Goal: Task Accomplishment & Management: Complete application form

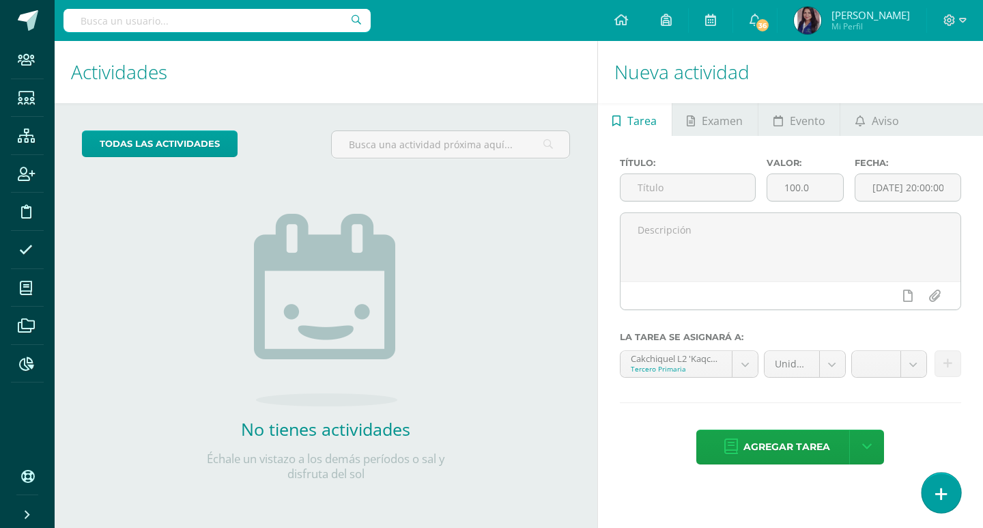
click at [955, 488] on link at bounding box center [940, 492] width 39 height 40
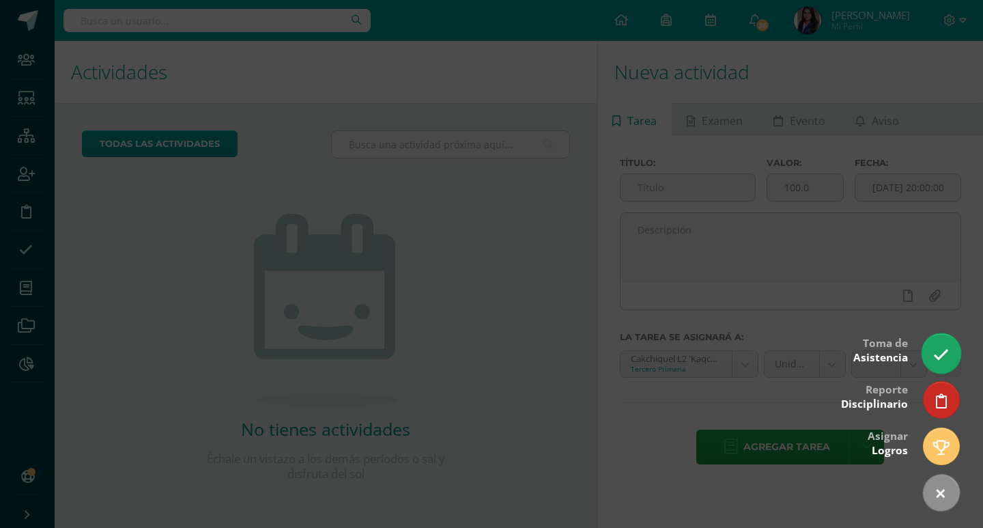
click at [948, 355] on icon at bounding box center [941, 355] width 16 height 16
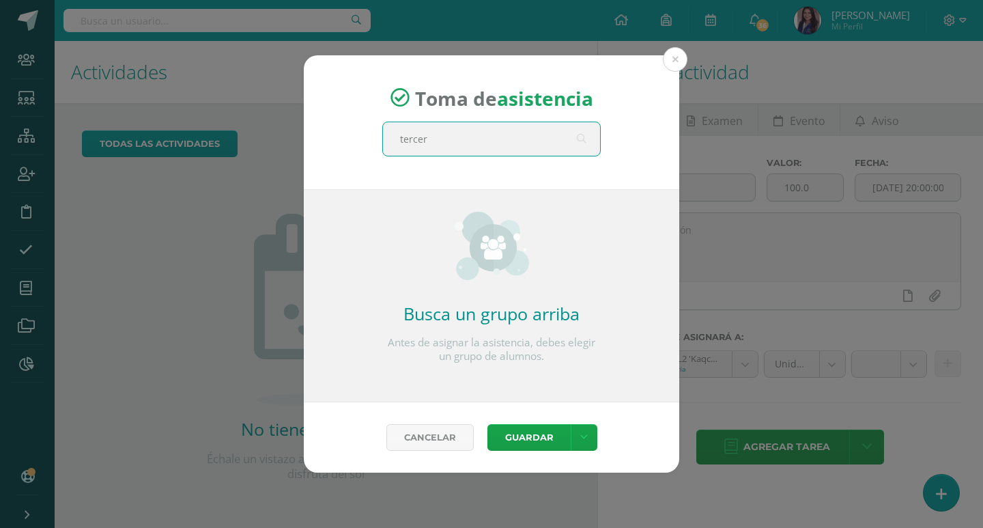
type input "tercero"
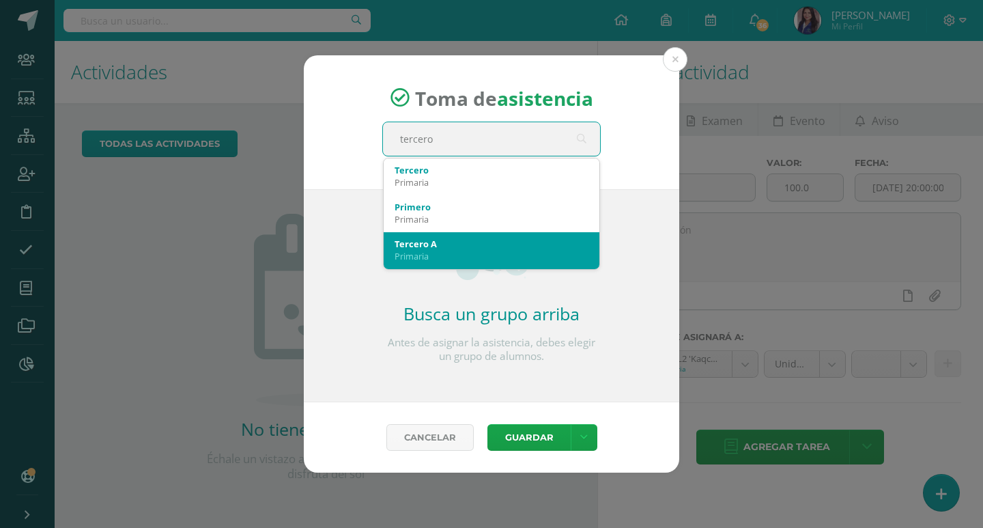
click at [474, 237] on div "Tercero A Primaria" at bounding box center [492, 249] width 194 height 35
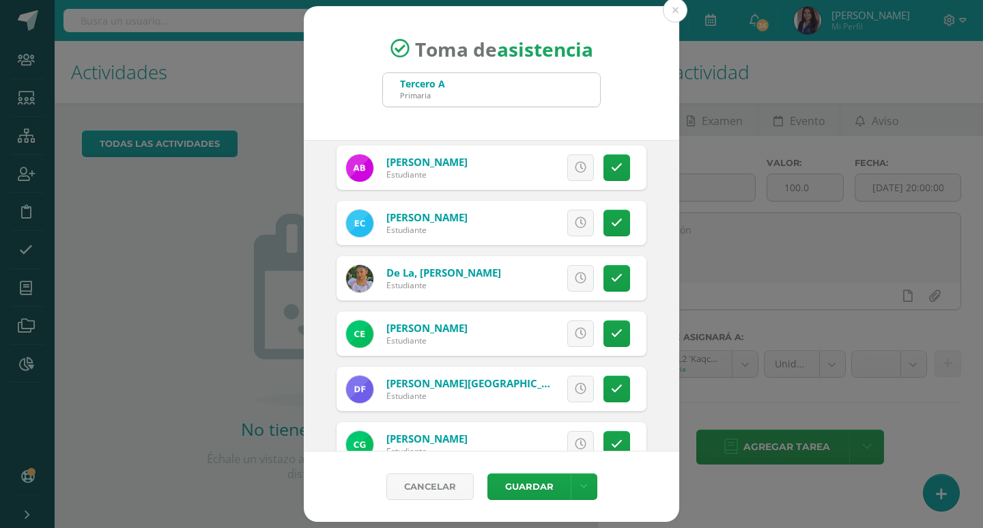
scroll to position [82, 0]
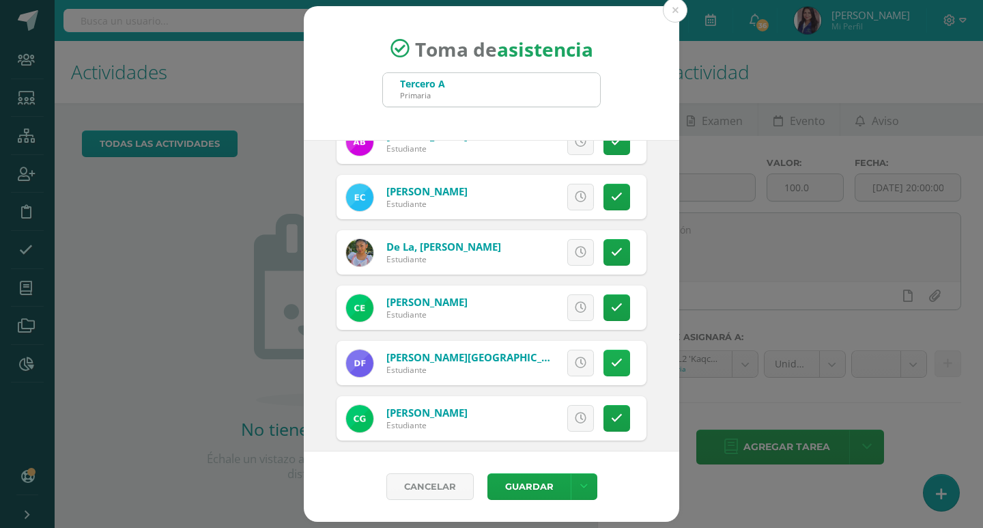
click at [611, 367] on icon at bounding box center [617, 363] width 12 height 12
click at [551, 360] on span "Excusa" at bounding box center [558, 362] width 38 height 25
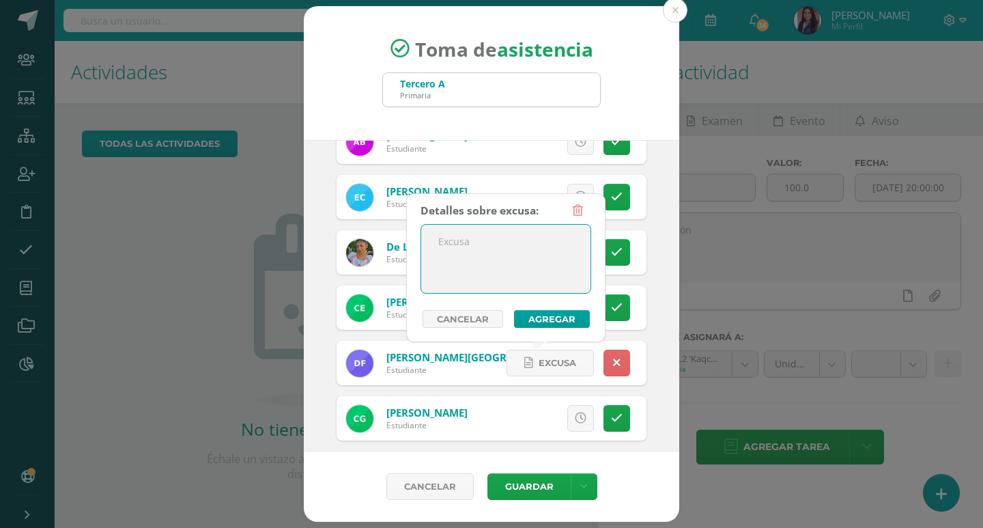
click at [472, 265] on textarea at bounding box center [505, 259] width 169 height 68
type textarea "Ausente por enfermedad"
click at [550, 321] on button "Agregar" at bounding box center [552, 319] width 76 height 18
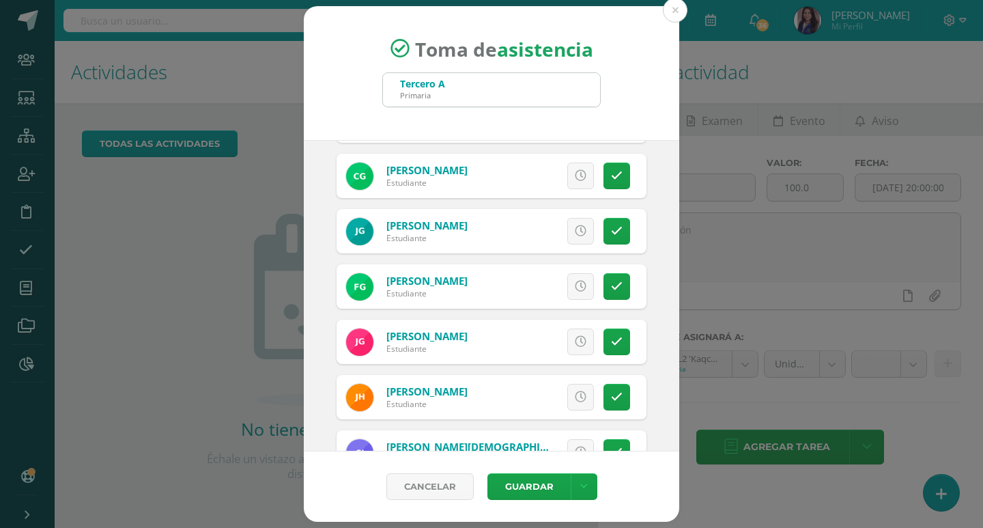
scroll to position [355, 0]
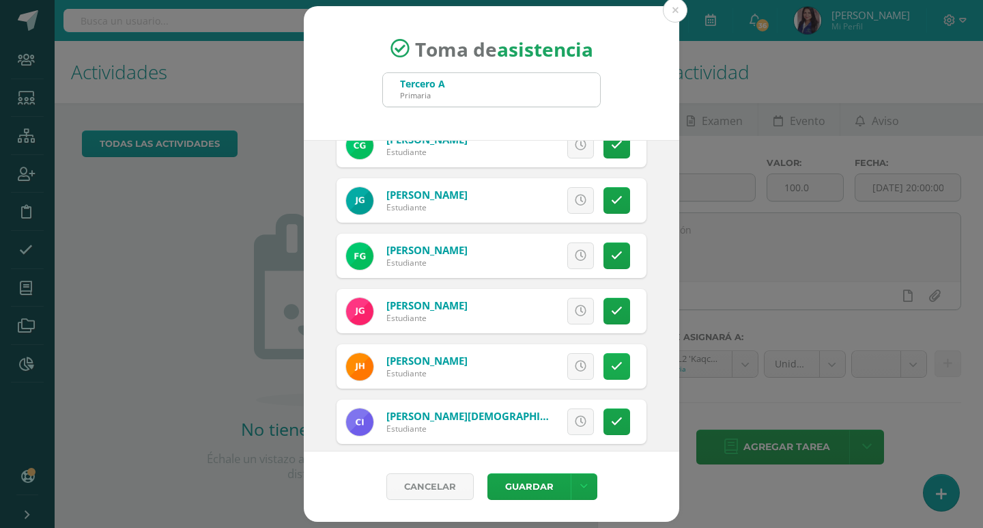
click at [611, 366] on icon at bounding box center [617, 366] width 12 height 12
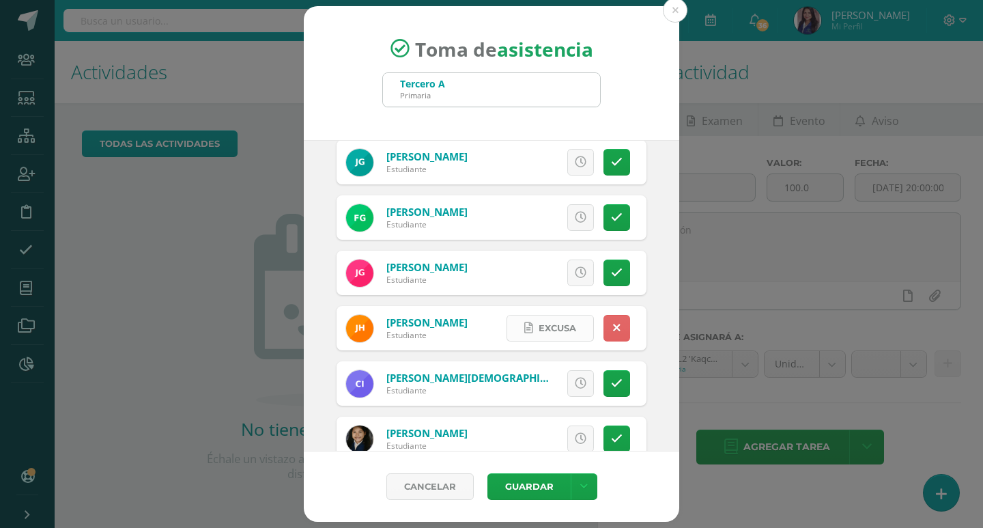
scroll to position [423, 0]
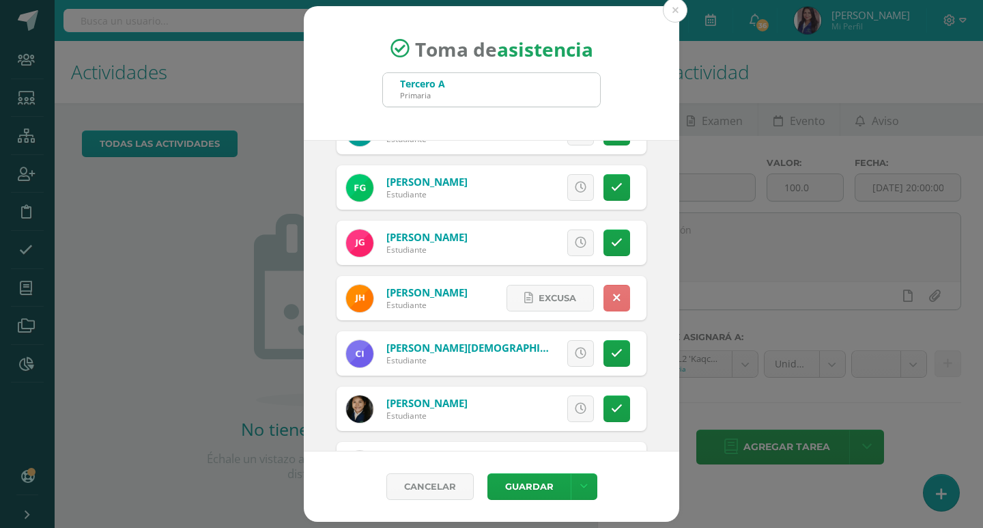
click at [613, 294] on icon at bounding box center [617, 298] width 8 height 12
click at [611, 350] on icon at bounding box center [617, 353] width 12 height 12
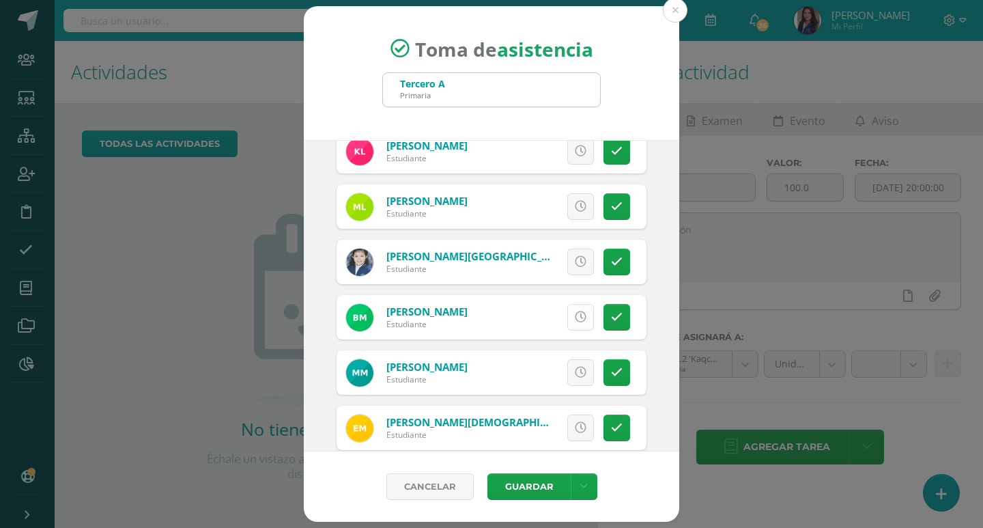
scroll to position [764, 0]
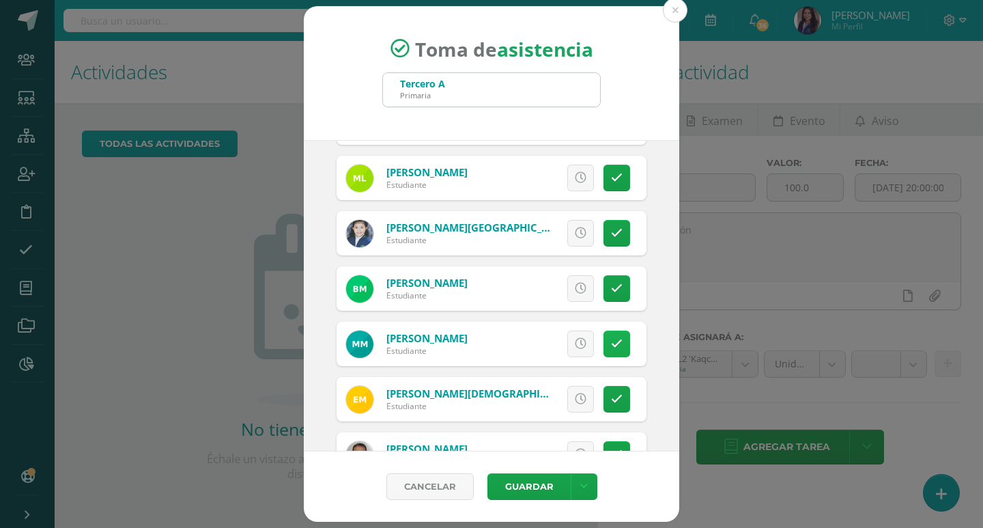
click at [611, 348] on icon at bounding box center [617, 344] width 12 height 12
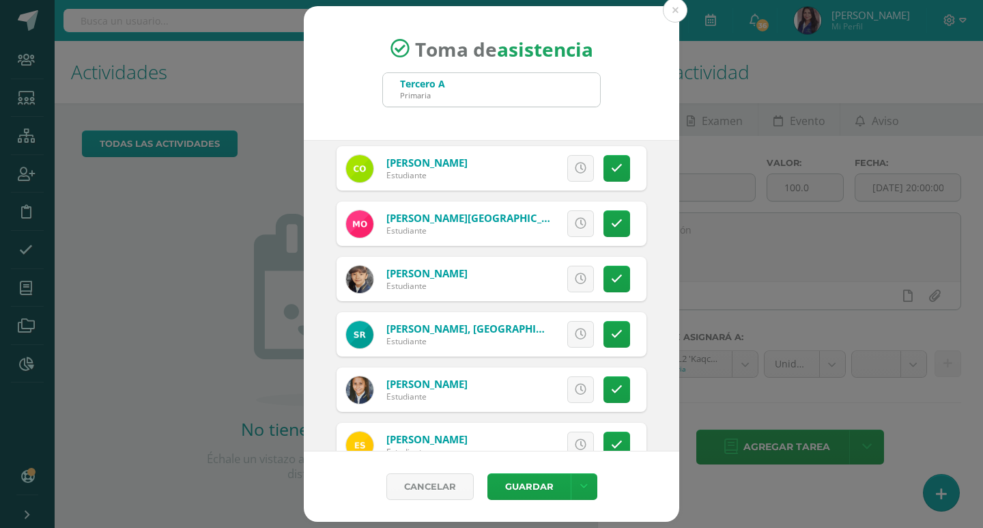
scroll to position [1174, 0]
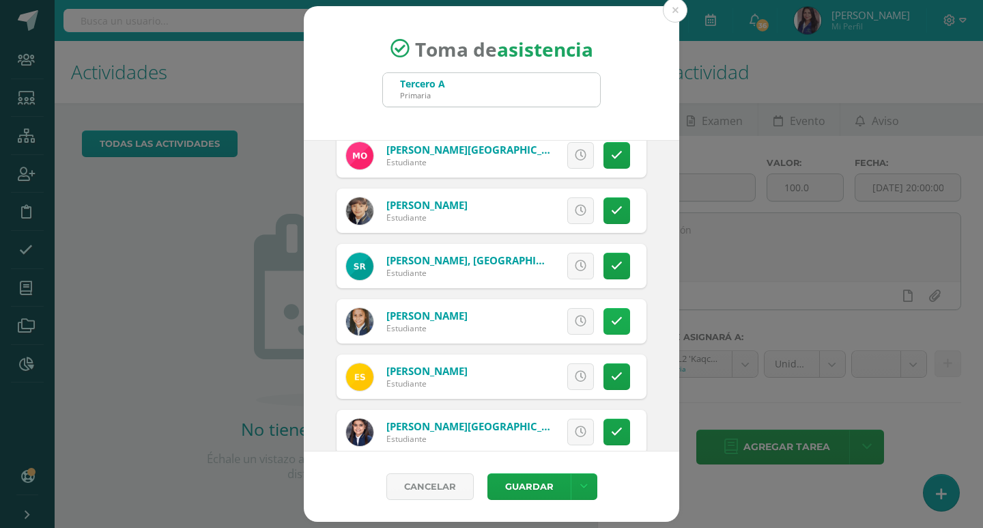
click at [611, 325] on icon at bounding box center [617, 321] width 12 height 12
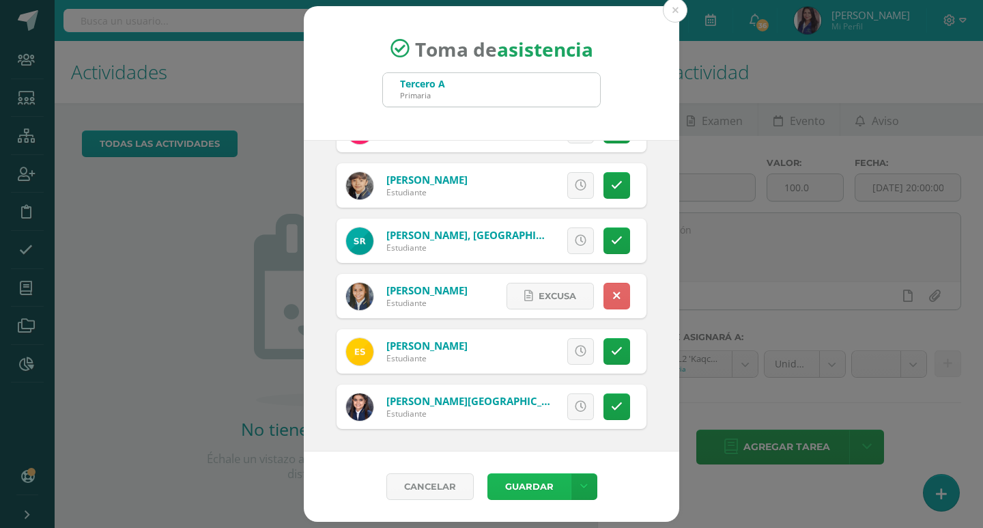
click at [522, 489] on button "Guardar" at bounding box center [528, 486] width 83 height 27
